Goal: Task Accomplishment & Management: Complete application form

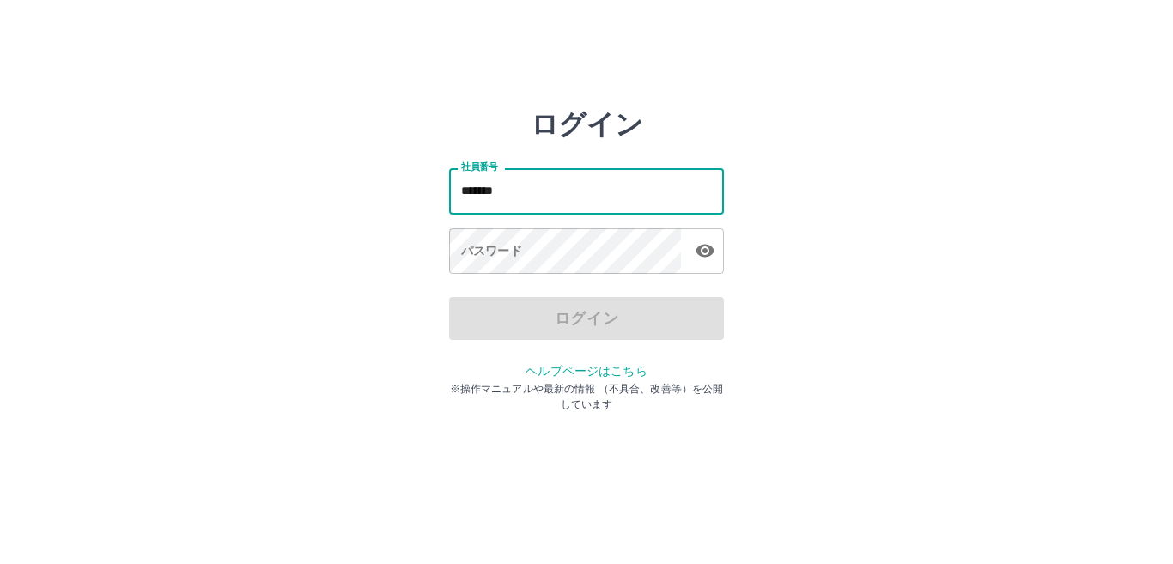
type input "*******"
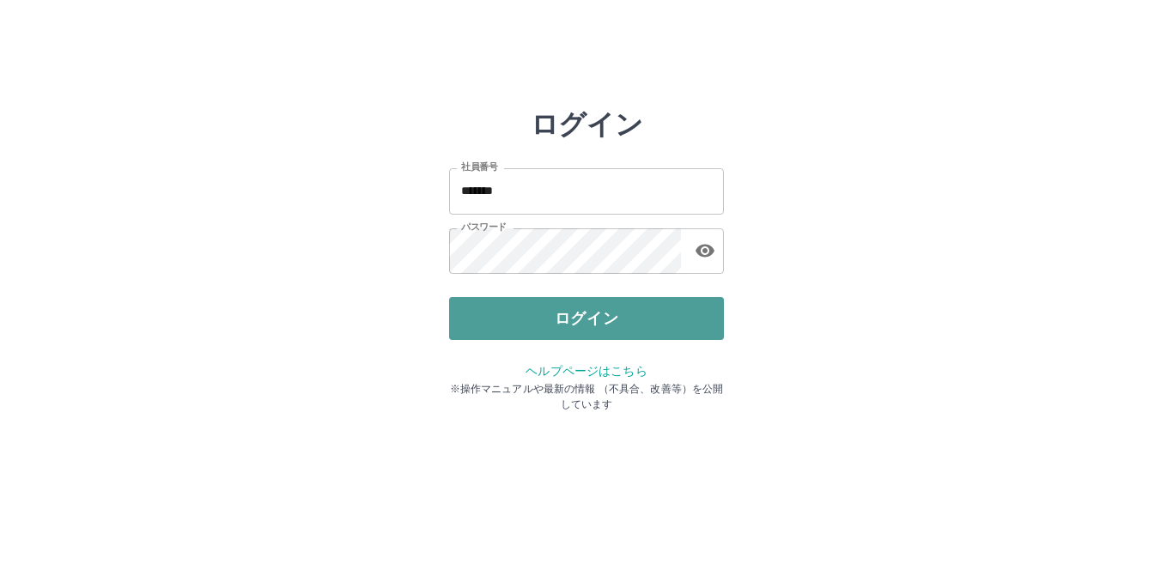
click at [590, 313] on button "ログイン" at bounding box center [586, 318] width 275 height 43
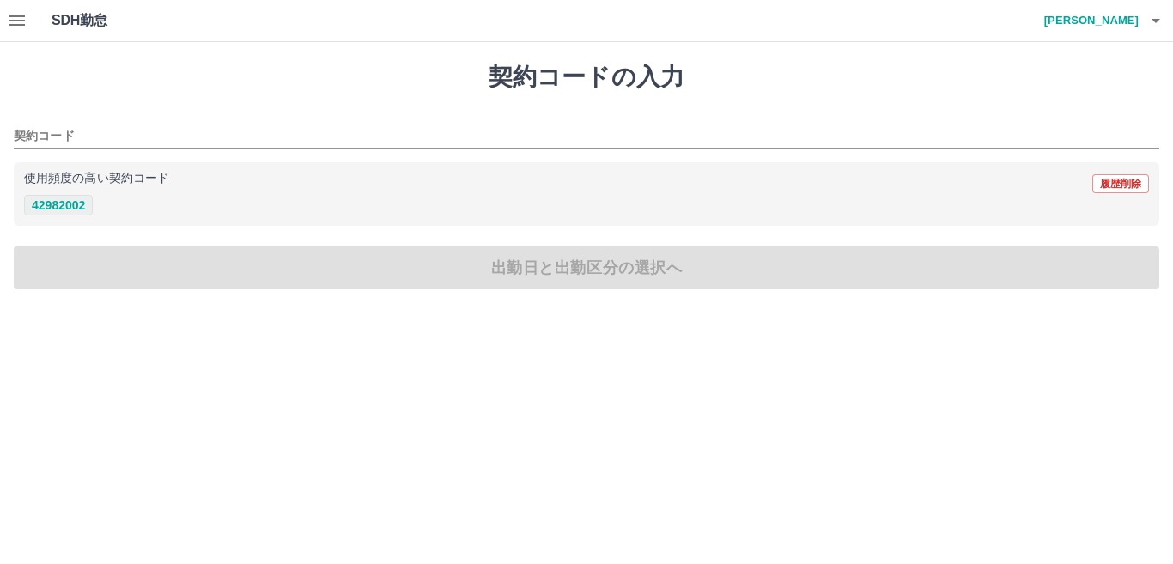
click at [67, 203] on button "42982002" at bounding box center [58, 205] width 69 height 21
type input "********"
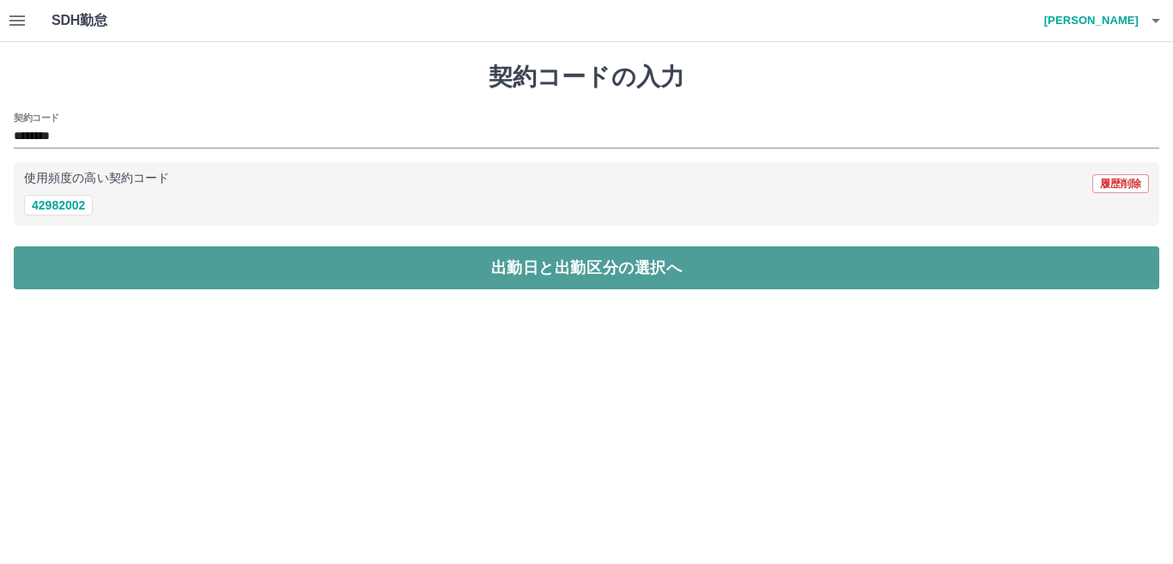
click at [663, 282] on button "出勤日と出勤区分の選択へ" at bounding box center [586, 267] width 1145 height 43
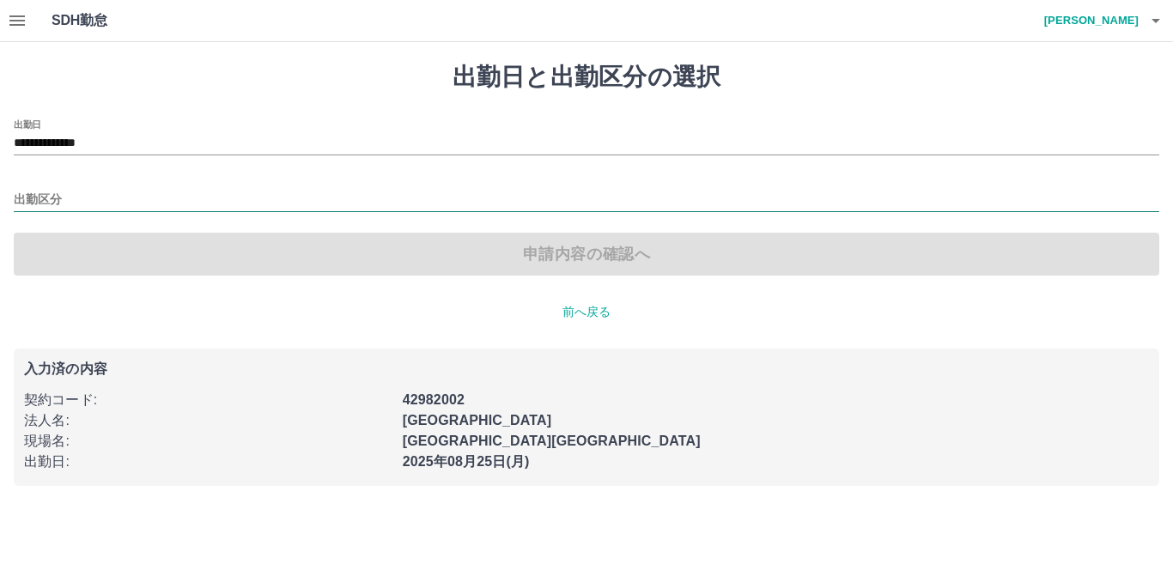
click at [28, 189] on div "出勤区分" at bounding box center [586, 194] width 1145 height 36
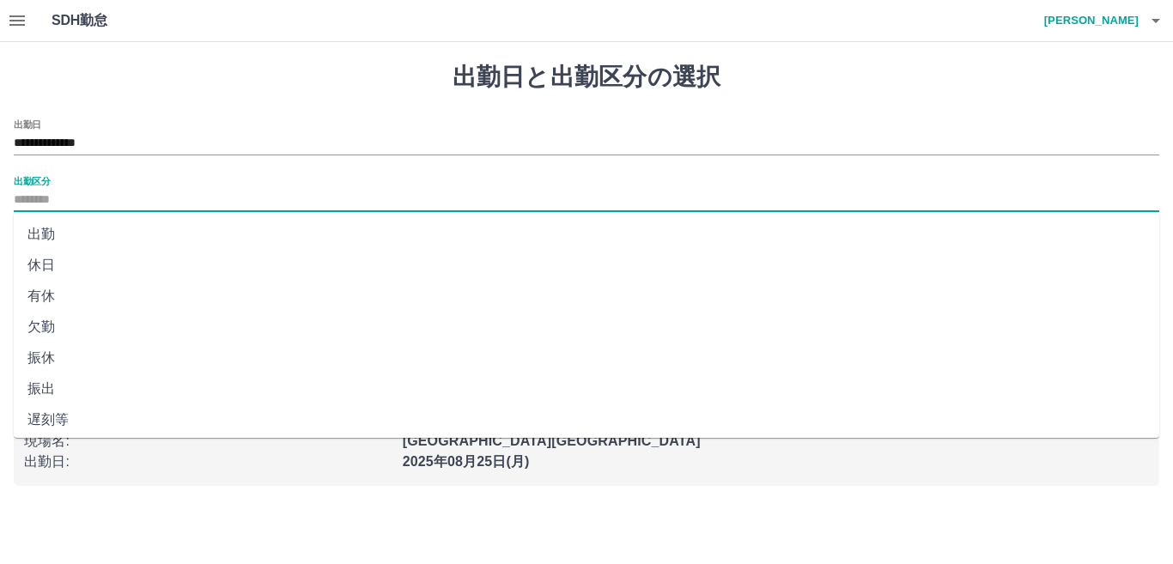
click at [44, 193] on input "出勤区分" at bounding box center [586, 200] width 1145 height 21
click at [46, 237] on li "出勤" at bounding box center [586, 234] width 1145 height 31
type input "**"
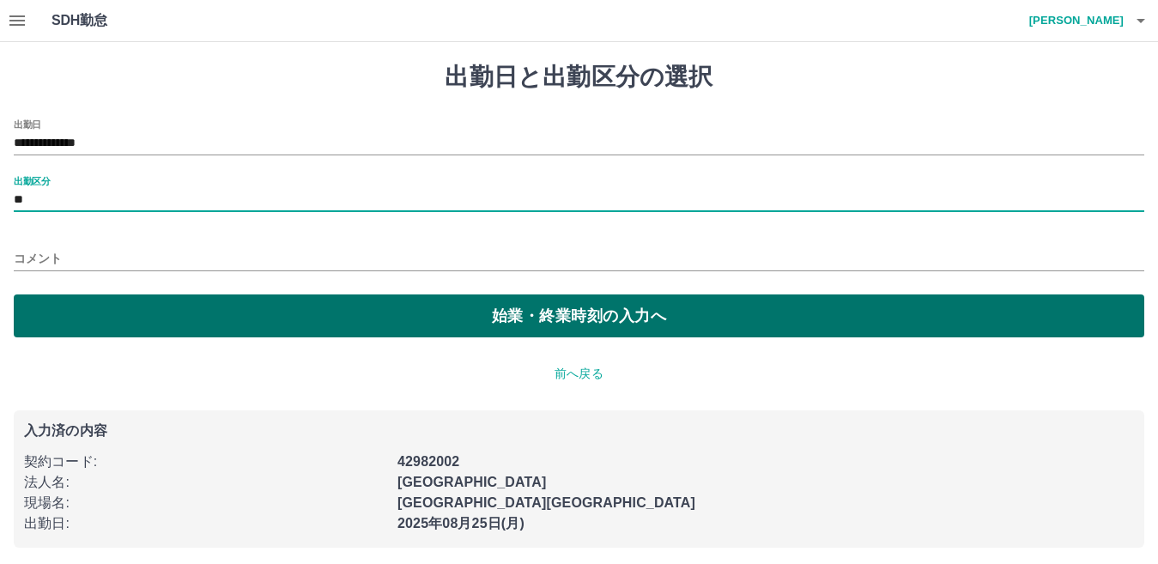
click at [300, 325] on button "始業・終業時刻の入力へ" at bounding box center [579, 316] width 1131 height 43
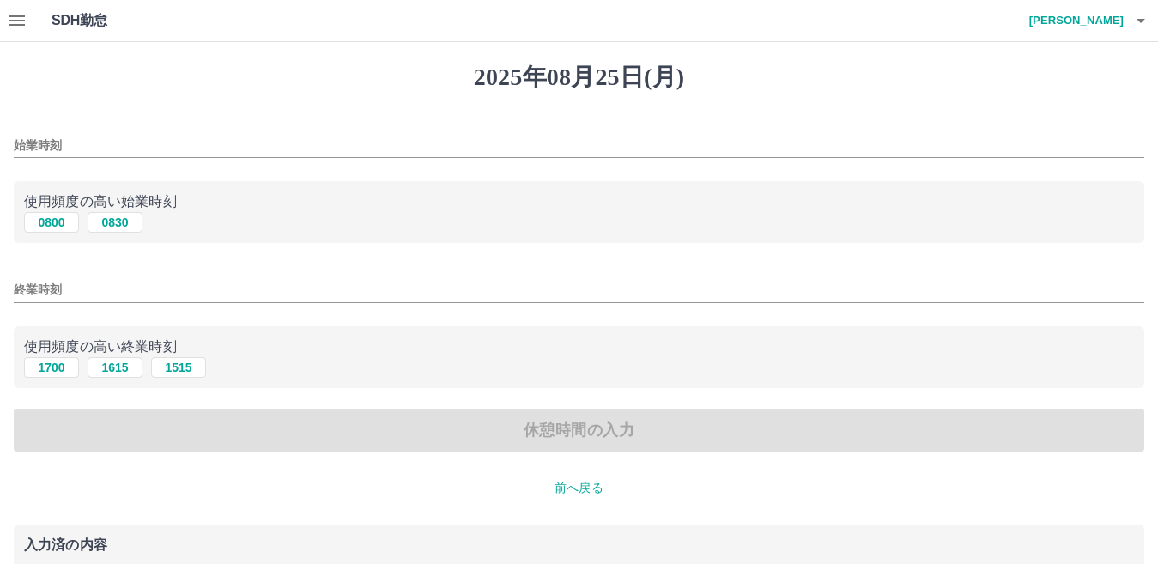
drag, startPoint x: 58, startPoint y: 223, endPoint x: 68, endPoint y: 246, distance: 24.2
click at [58, 224] on button "0800" at bounding box center [51, 222] width 55 height 21
type input "****"
click at [52, 367] on button "1700" at bounding box center [51, 367] width 55 height 21
type input "****"
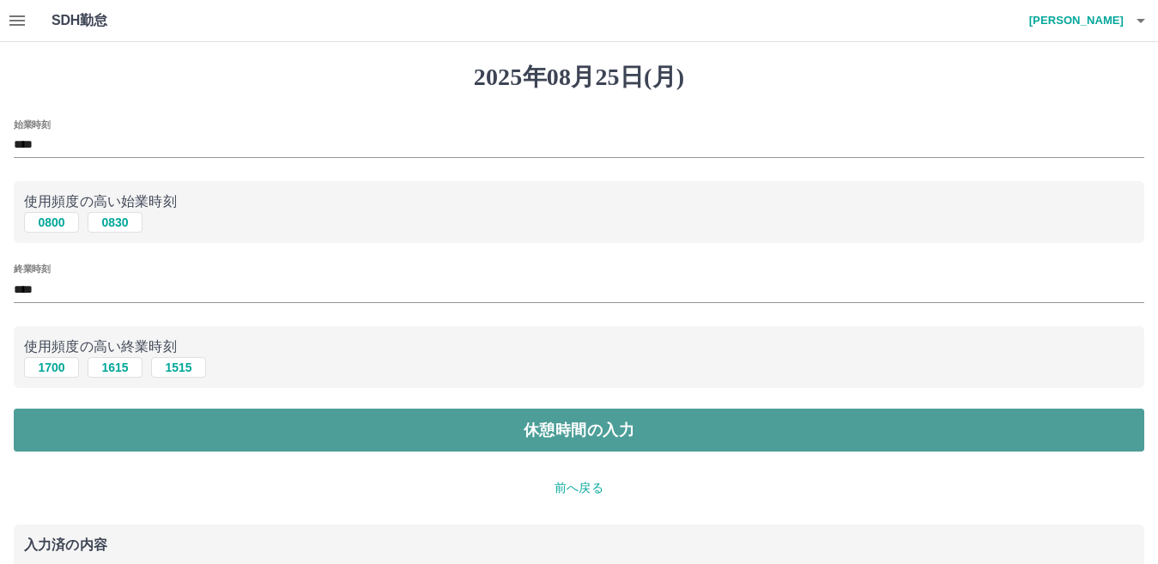
click at [468, 413] on button "休憩時間の入力" at bounding box center [579, 430] width 1131 height 43
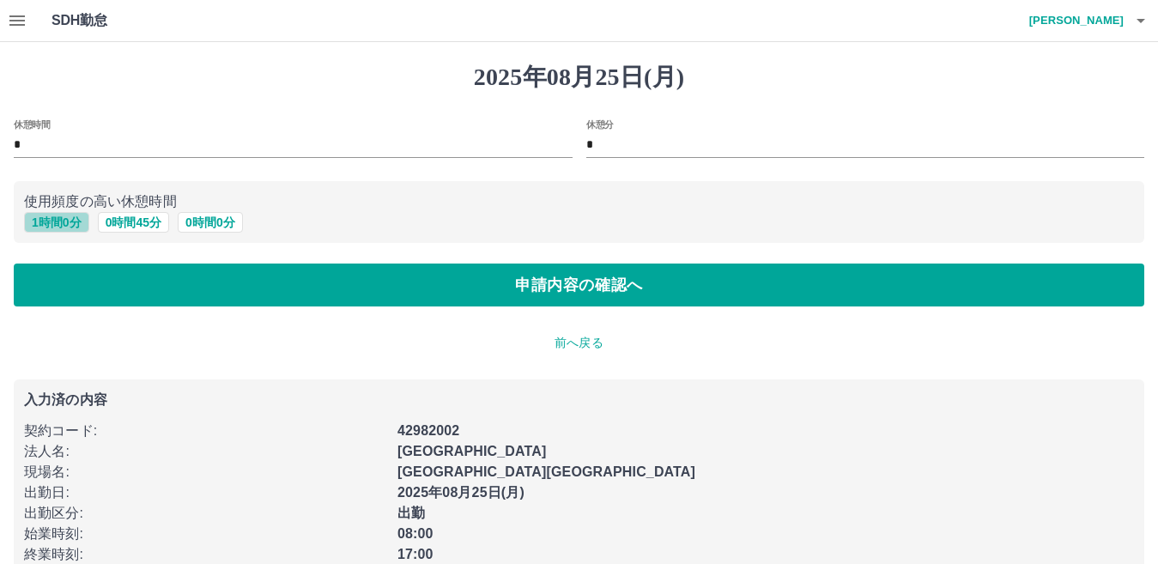
click at [55, 223] on button "1 時間 0 分" at bounding box center [56, 222] width 65 height 21
type input "*"
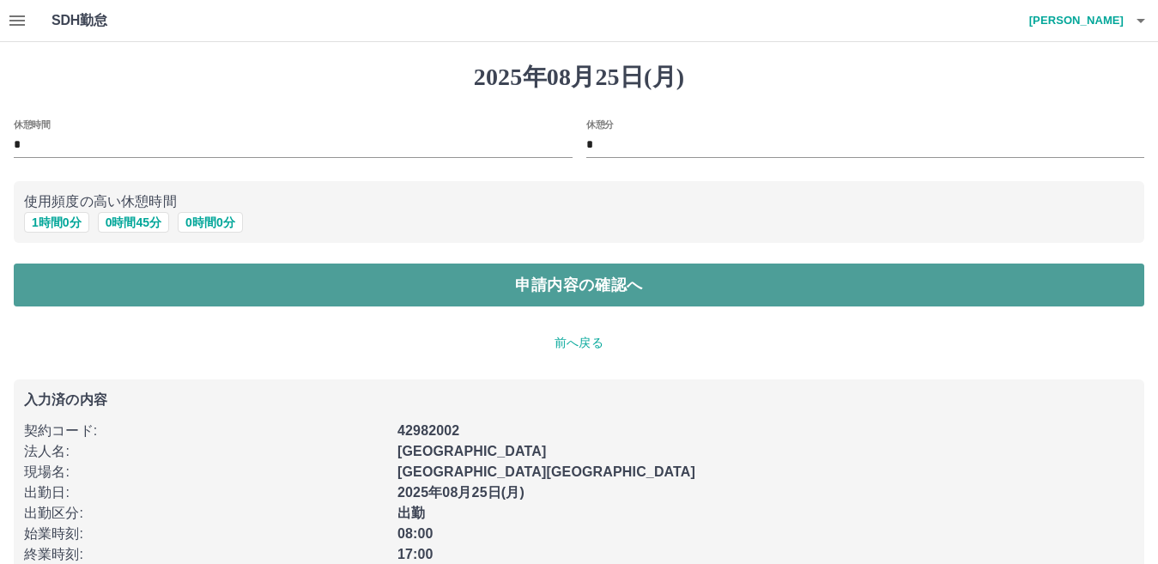
click at [494, 282] on button "申請内容の確認へ" at bounding box center [579, 285] width 1131 height 43
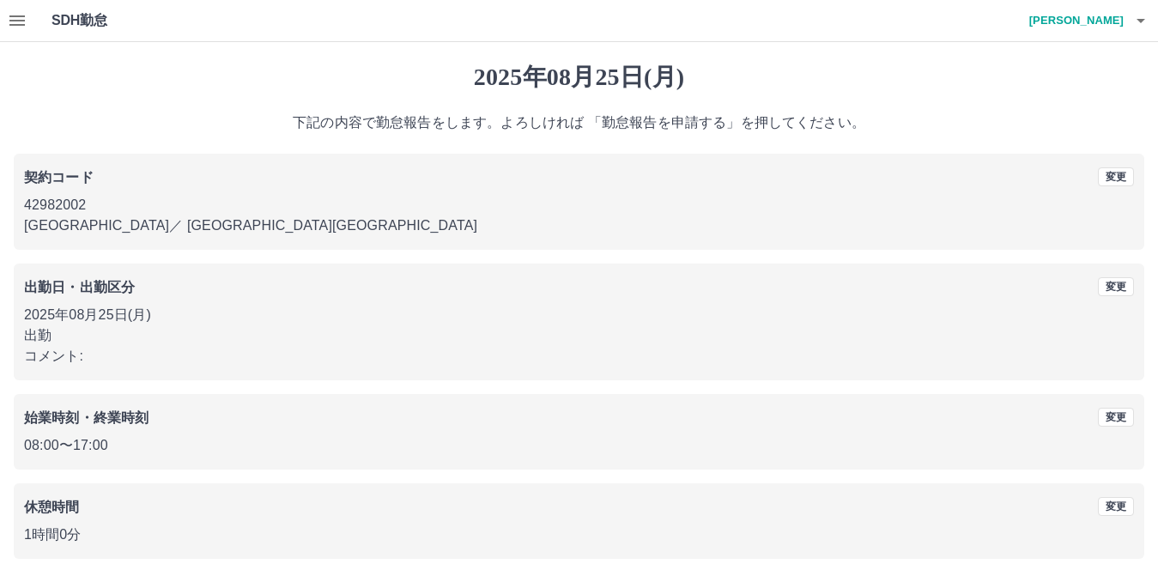
scroll to position [79, 0]
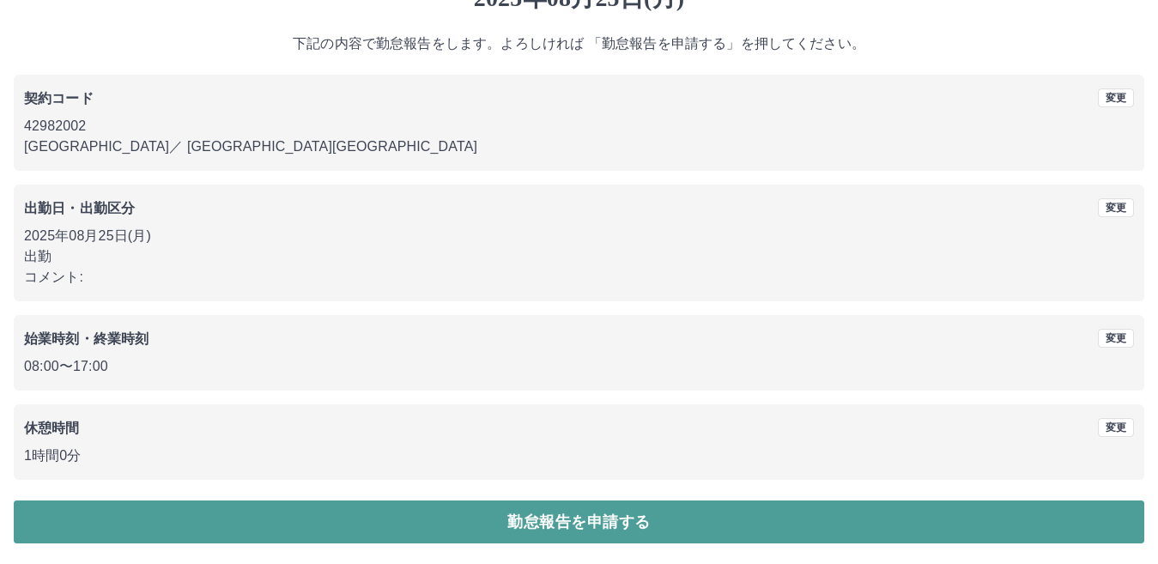
click at [612, 513] on button "勤怠報告を申請する" at bounding box center [579, 522] width 1131 height 43
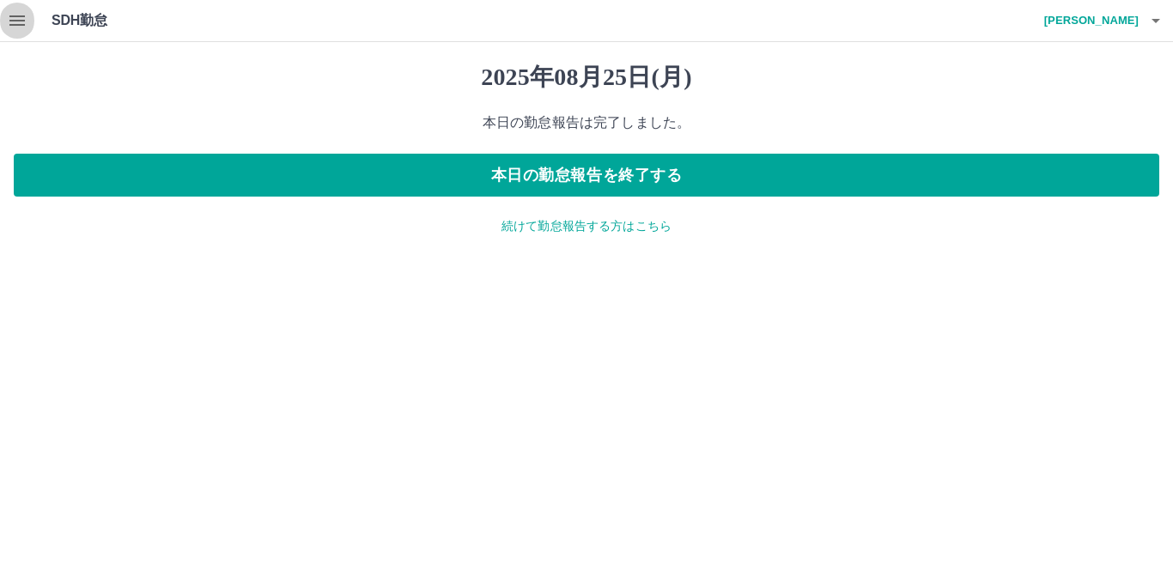
click at [15, 21] on icon "button" at bounding box center [16, 20] width 15 height 10
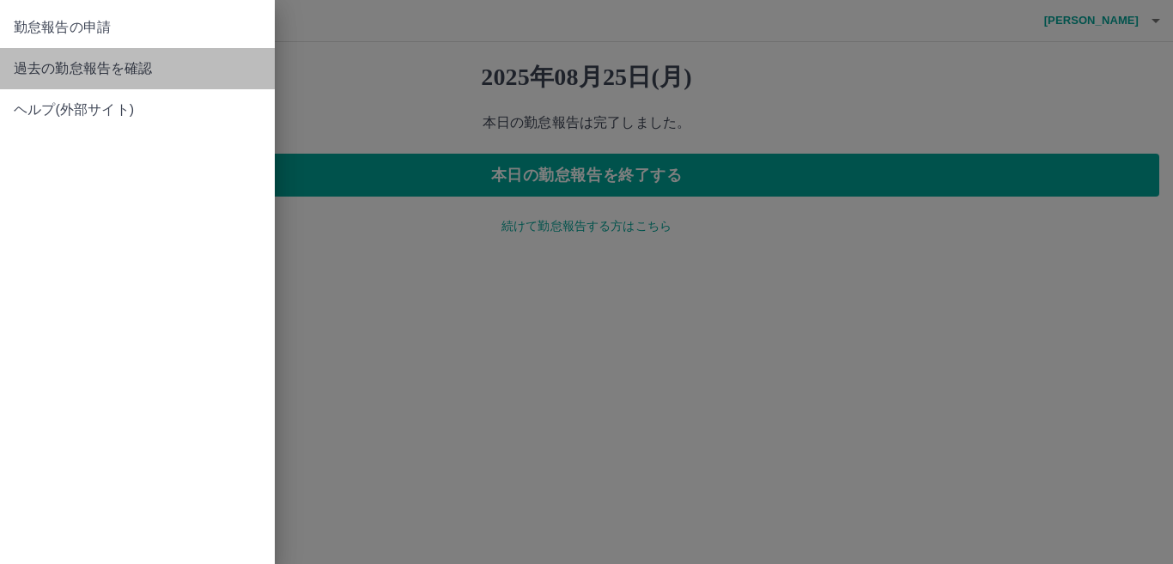
click at [106, 76] on span "過去の勤怠報告を確認" at bounding box center [137, 68] width 247 height 21
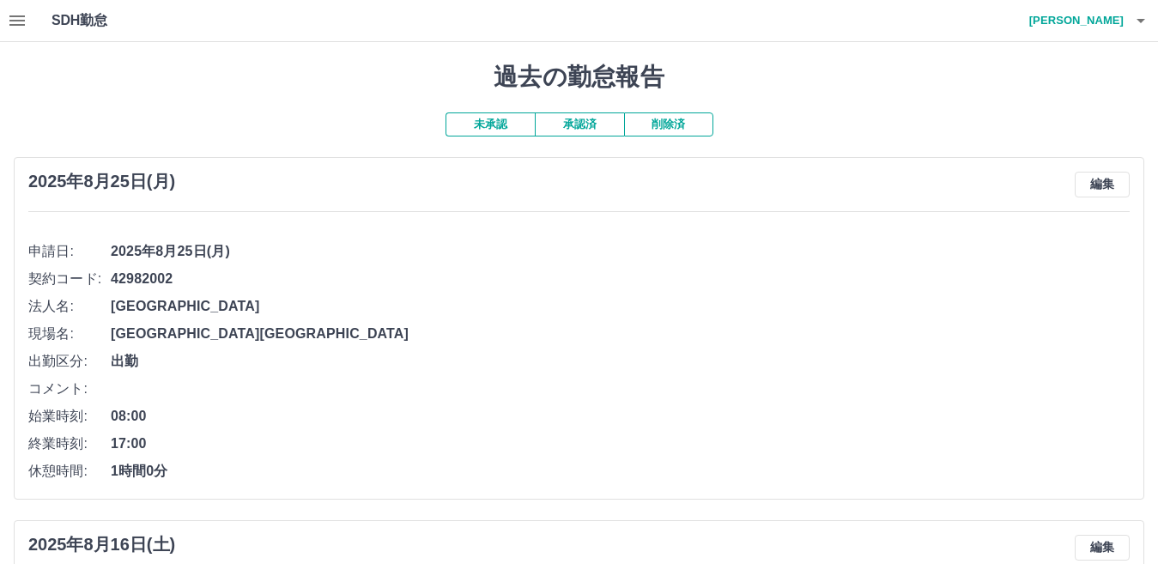
click at [483, 118] on button "未承認" at bounding box center [490, 124] width 89 height 24
click at [499, 131] on button "未承認" at bounding box center [490, 124] width 89 height 24
click at [586, 130] on button "承認済" at bounding box center [579, 124] width 89 height 24
click at [507, 124] on button "未承認" at bounding box center [490, 124] width 89 height 24
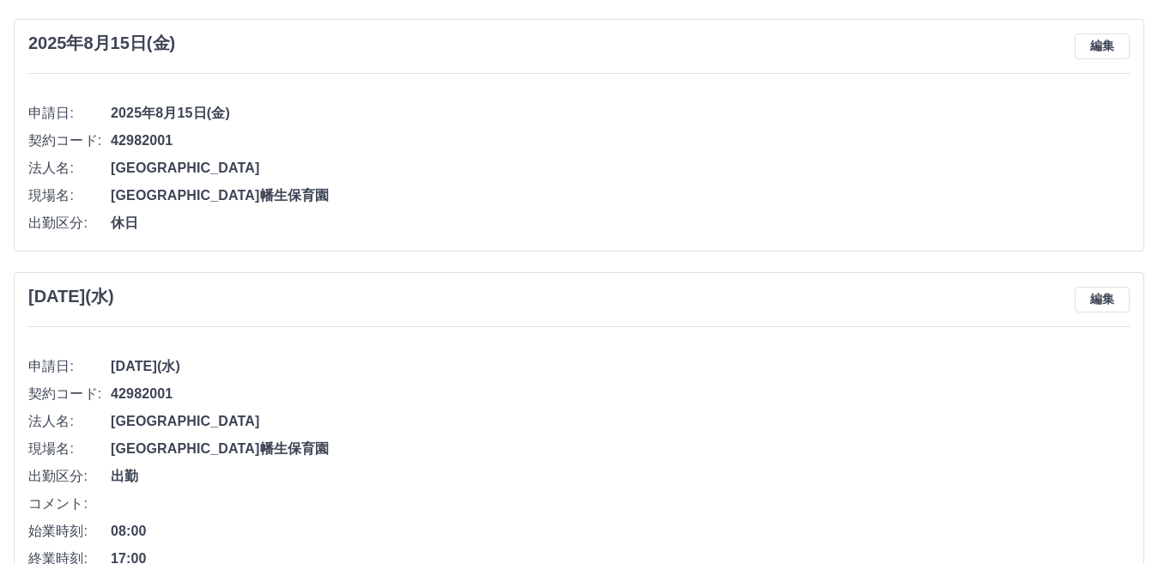
scroll to position [773, 0]
